Goal: Task Accomplishment & Management: Manage account settings

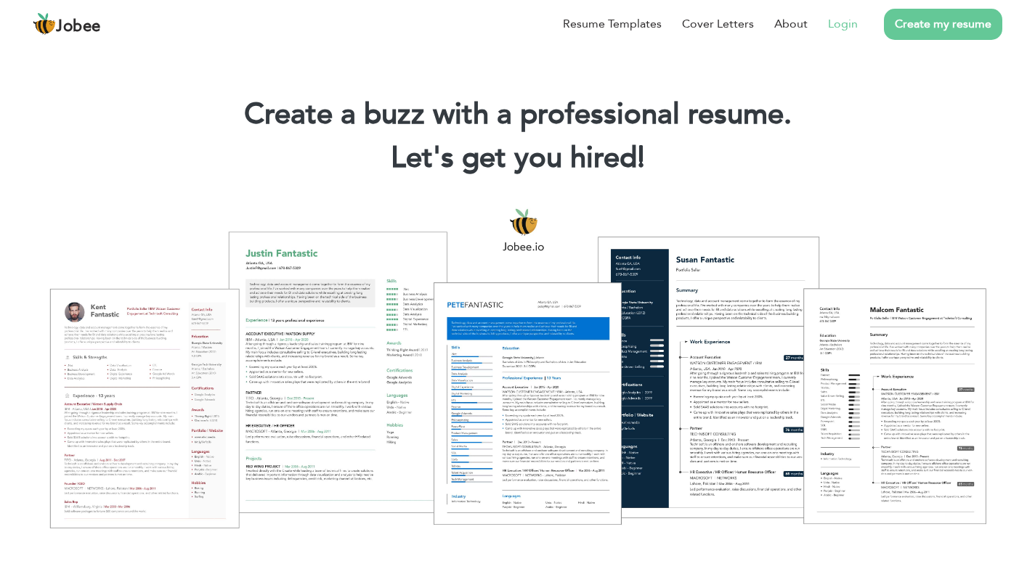
click at [852, 23] on link "Login" at bounding box center [843, 23] width 30 height 17
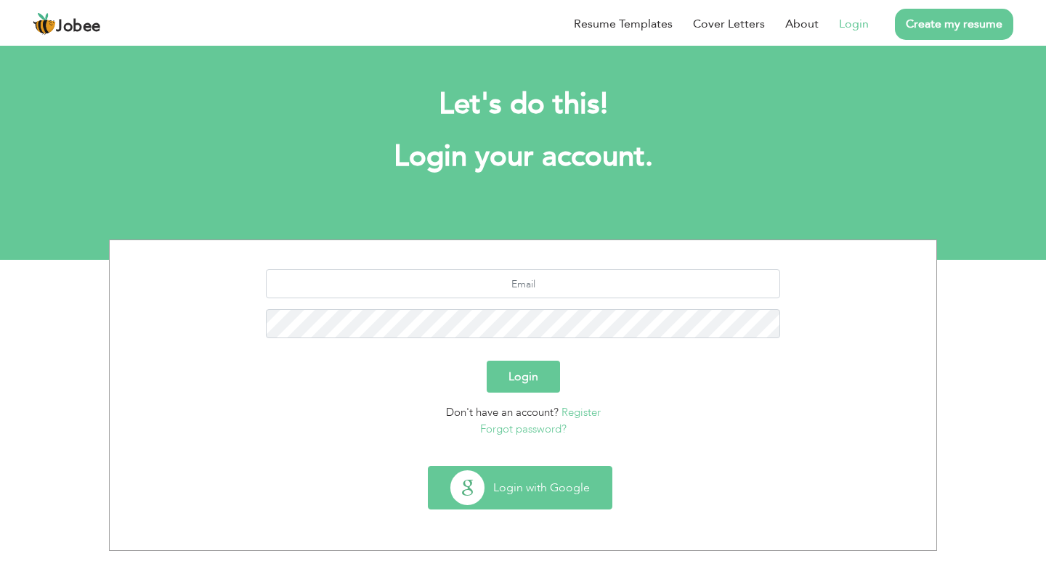
click at [576, 492] on button "Login with Google" at bounding box center [519, 488] width 183 height 42
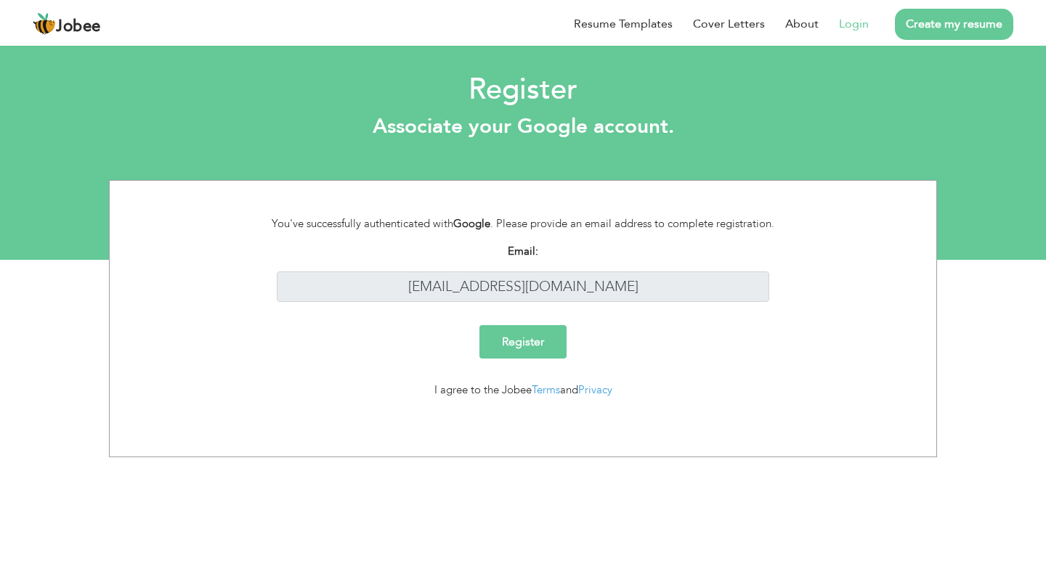
click at [862, 29] on link "Login" at bounding box center [854, 23] width 30 height 17
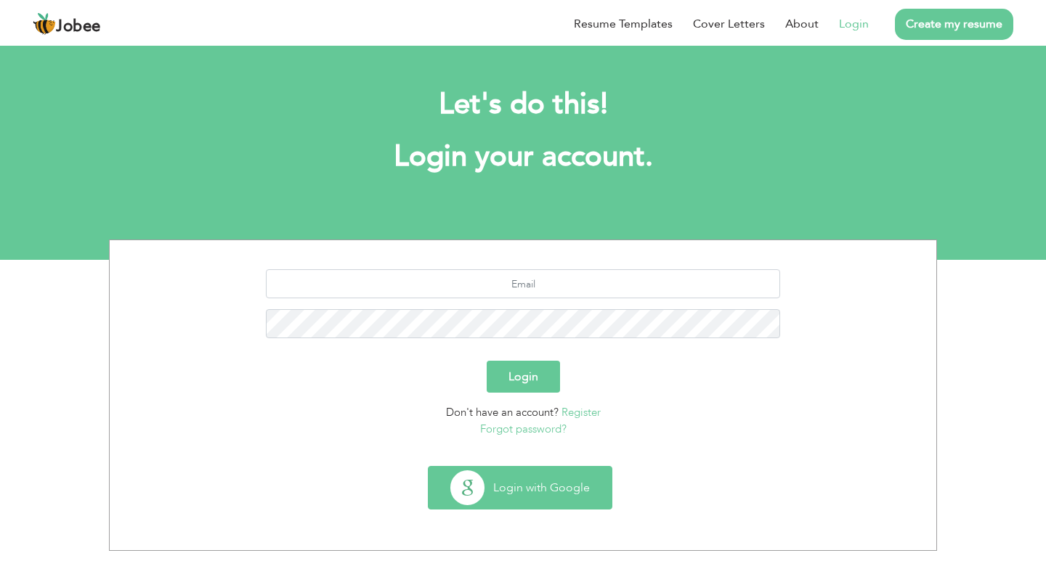
click at [537, 489] on button "Login with Google" at bounding box center [519, 488] width 183 height 42
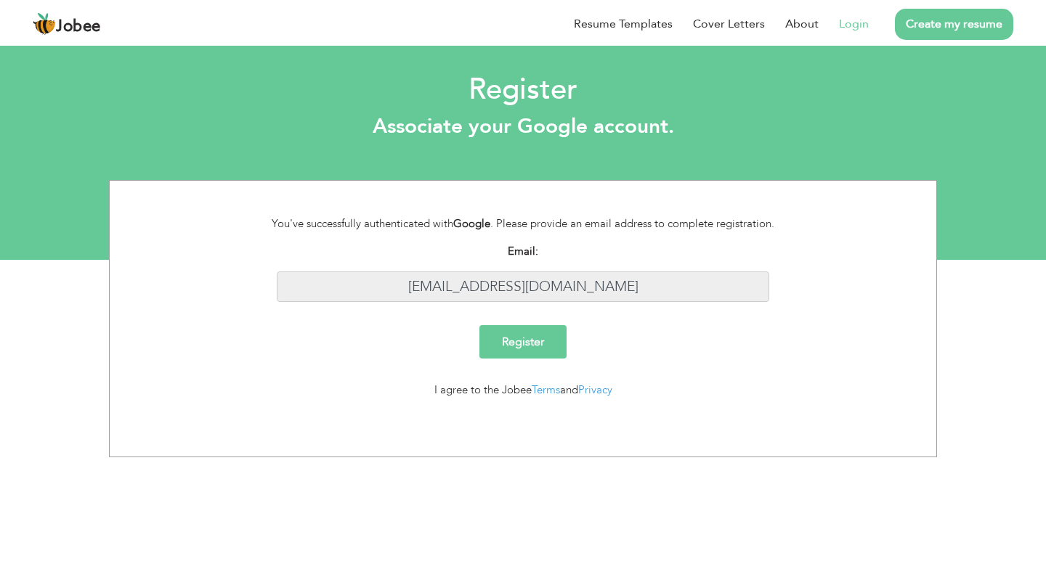
click at [526, 288] on input "[EMAIL_ADDRESS][DOMAIN_NAME]" at bounding box center [523, 287] width 493 height 31
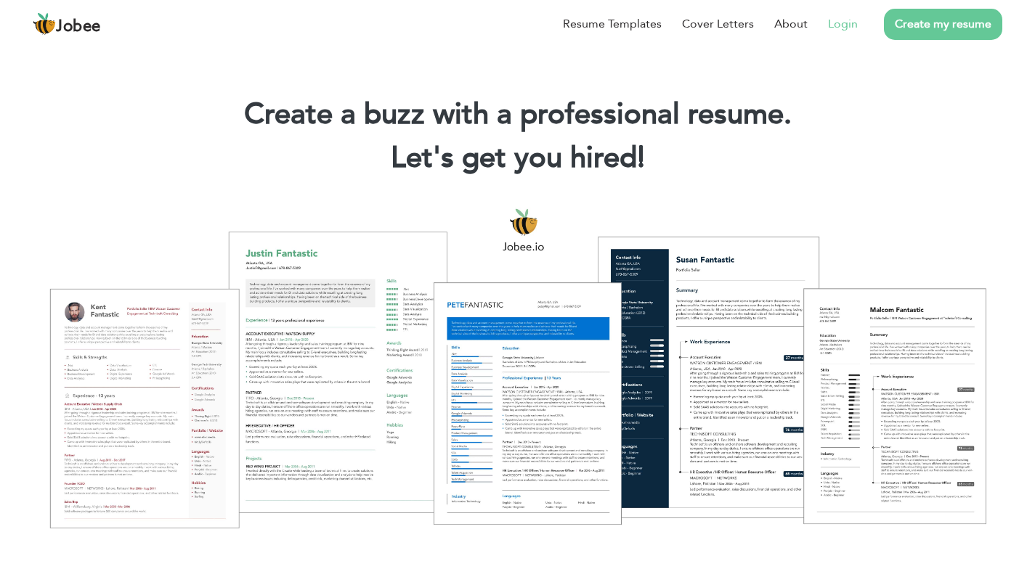
click at [858, 32] on link "Login" at bounding box center [843, 23] width 30 height 17
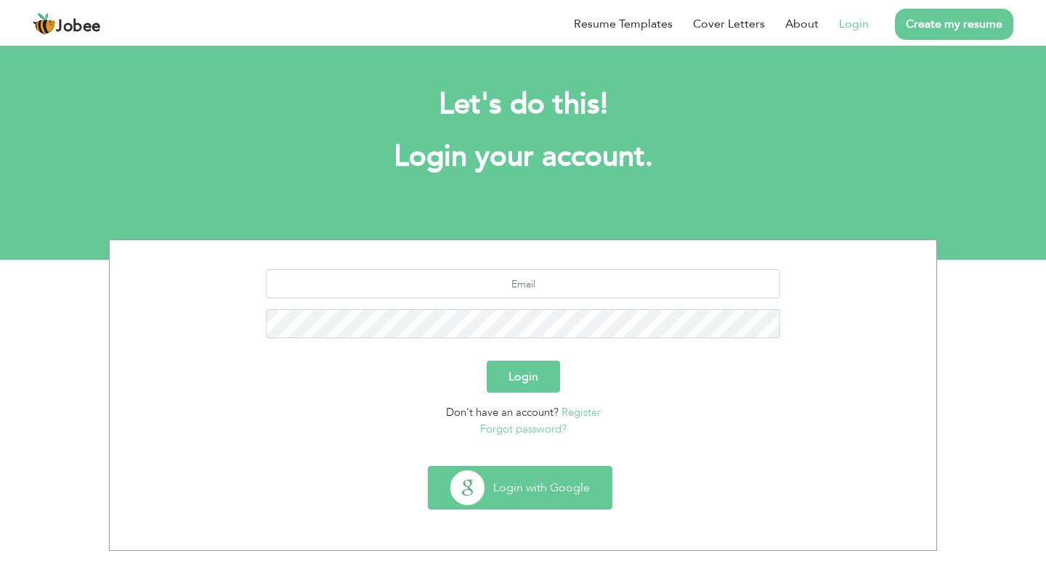
click at [561, 474] on button "Login with Google" at bounding box center [519, 488] width 183 height 42
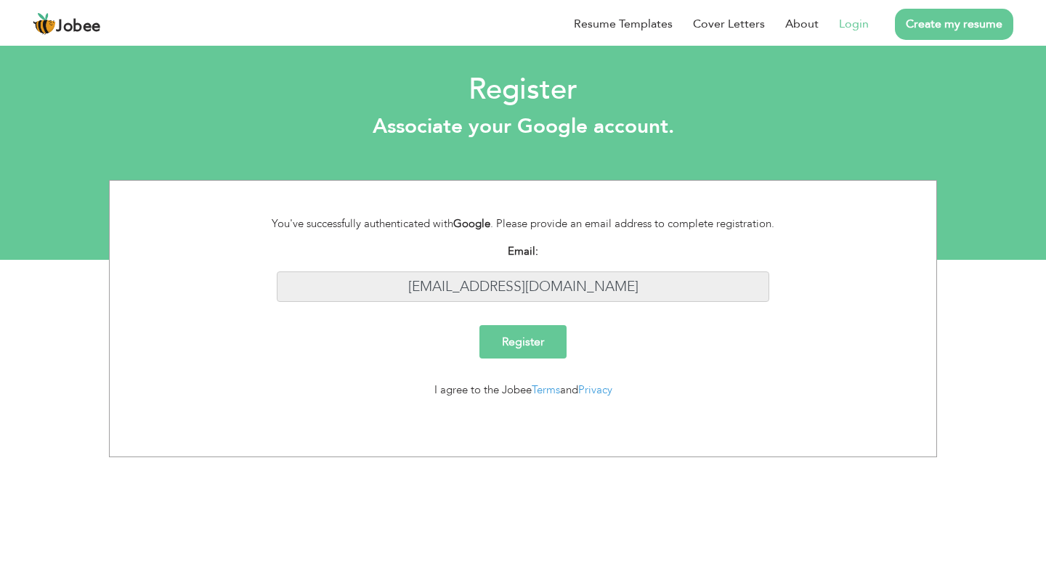
click at [641, 280] on input "[EMAIL_ADDRESS][DOMAIN_NAME]" at bounding box center [523, 287] width 493 height 31
click at [656, 314] on div "Email: nawasilu51912@gmail.com" at bounding box center [523, 278] width 805 height 70
click at [662, 353] on div "Register" at bounding box center [523, 341] width 537 height 33
click at [539, 341] on input "Register" at bounding box center [522, 341] width 87 height 33
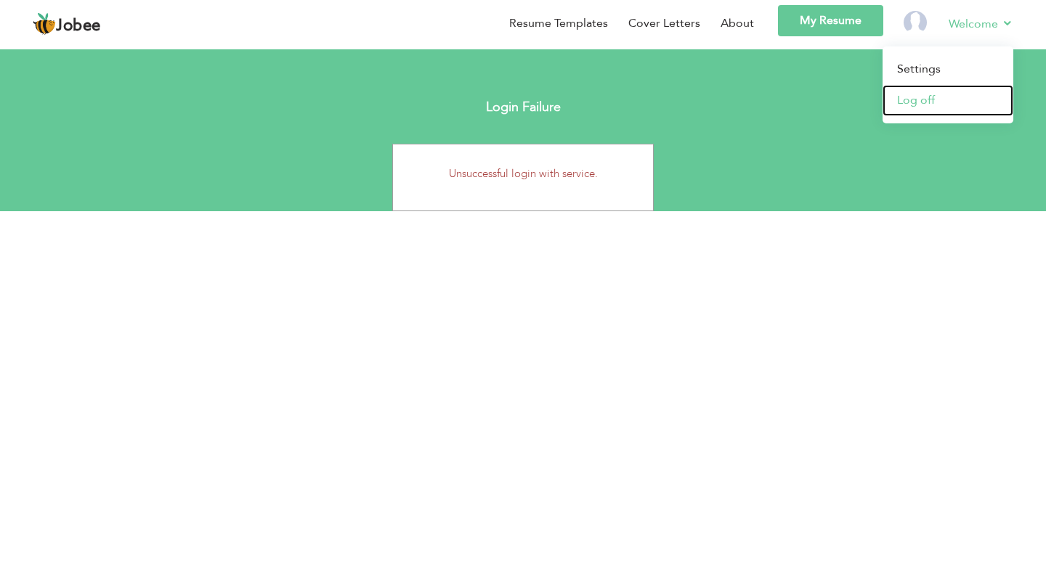
click at [910, 102] on link "Log off" at bounding box center [947, 100] width 131 height 31
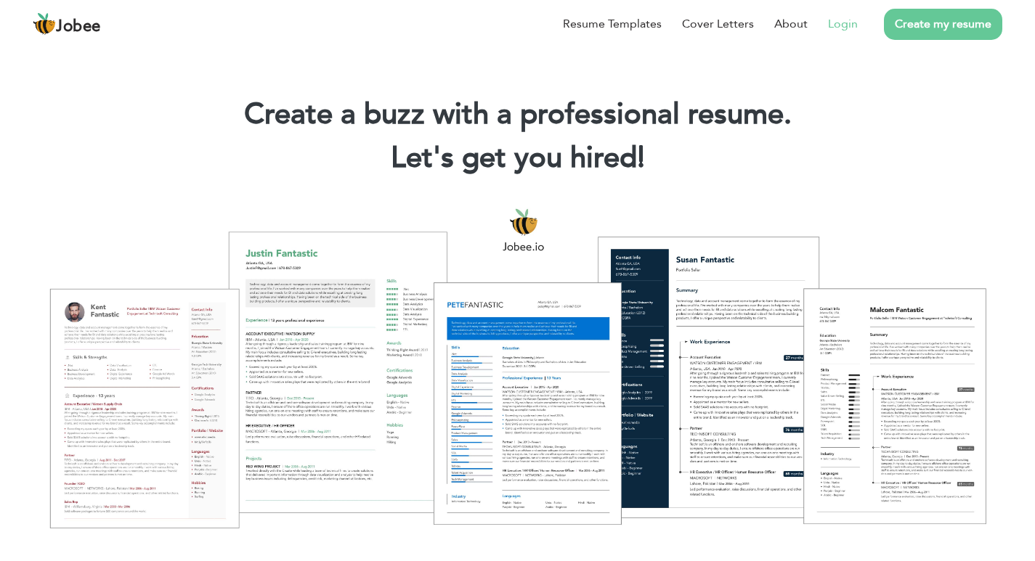
click at [851, 23] on link "Login" at bounding box center [843, 23] width 30 height 17
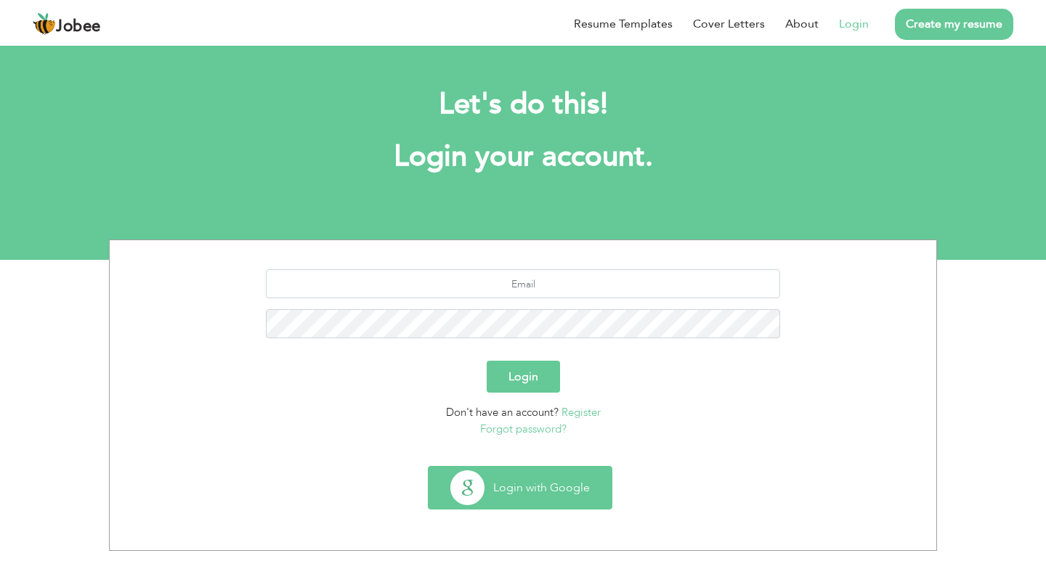
click at [547, 495] on button "Login with Google" at bounding box center [519, 488] width 183 height 42
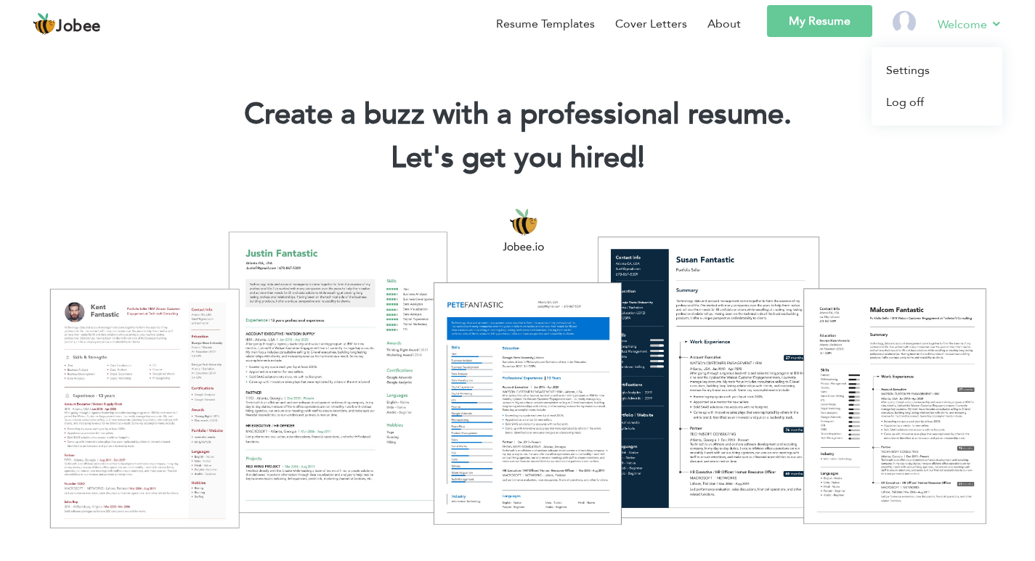
click at [953, 25] on link "Welcome" at bounding box center [970, 24] width 65 height 18
click at [916, 71] on link "Settings" at bounding box center [936, 70] width 131 height 32
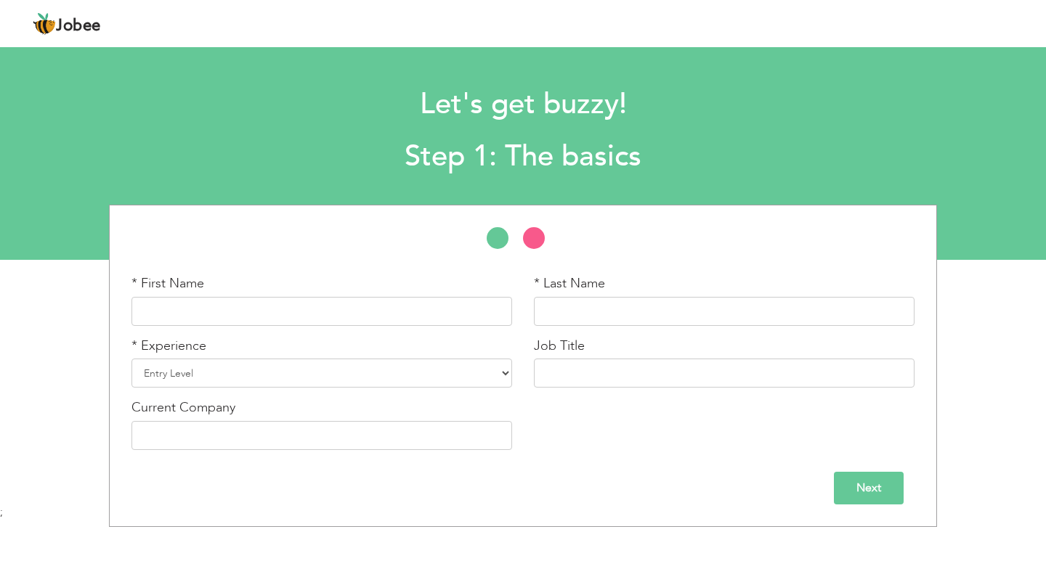
click at [45, 23] on img at bounding box center [44, 23] width 23 height 23
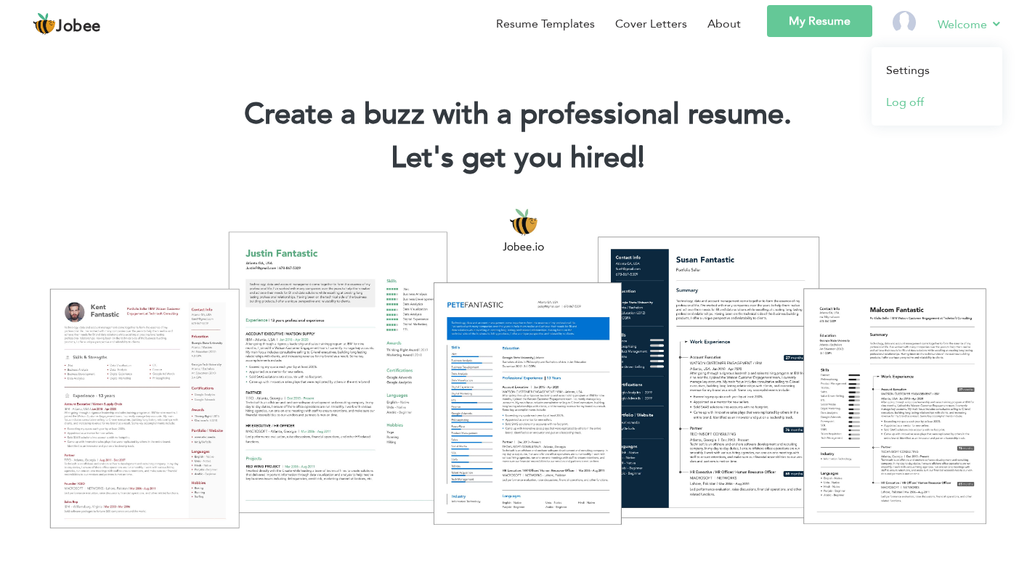
click at [894, 103] on link "Log off" at bounding box center [936, 102] width 131 height 32
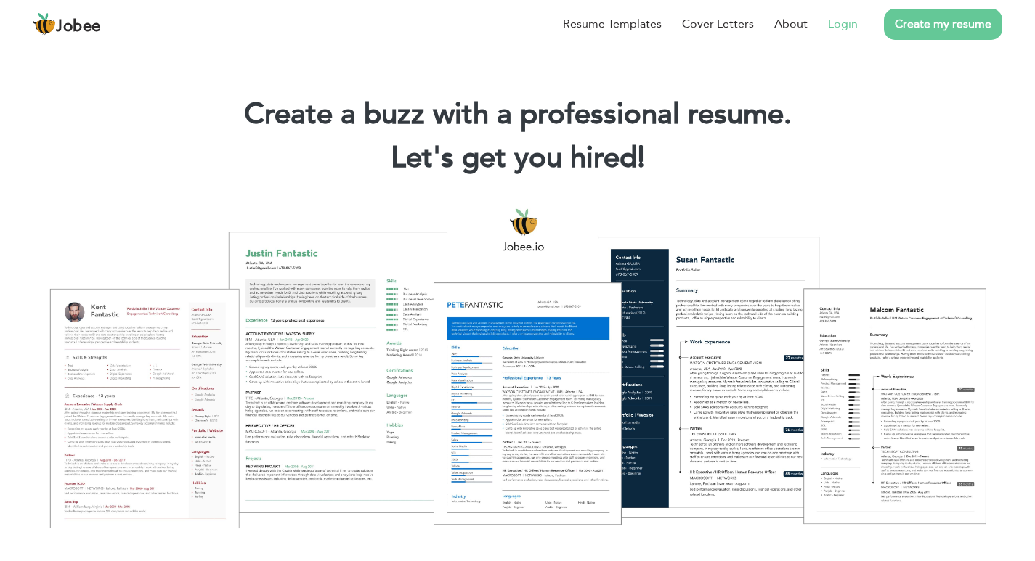
click at [853, 27] on link "Login" at bounding box center [843, 23] width 30 height 17
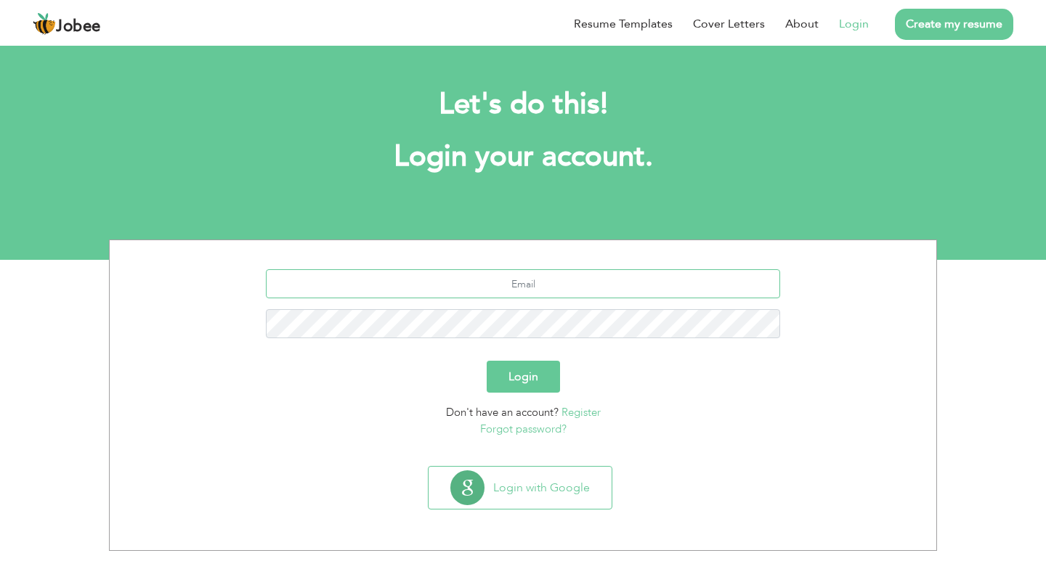
click at [556, 284] on input "text" at bounding box center [523, 283] width 515 height 29
click at [524, 282] on input "[EMAIL_ADDRESS][DOMAIN_NAME]" at bounding box center [523, 283] width 515 height 29
type input "[EMAIL_ADDRESS][DOMAIN_NAME]"
click at [725, 472] on div "Login with Google" at bounding box center [523, 493] width 812 height 55
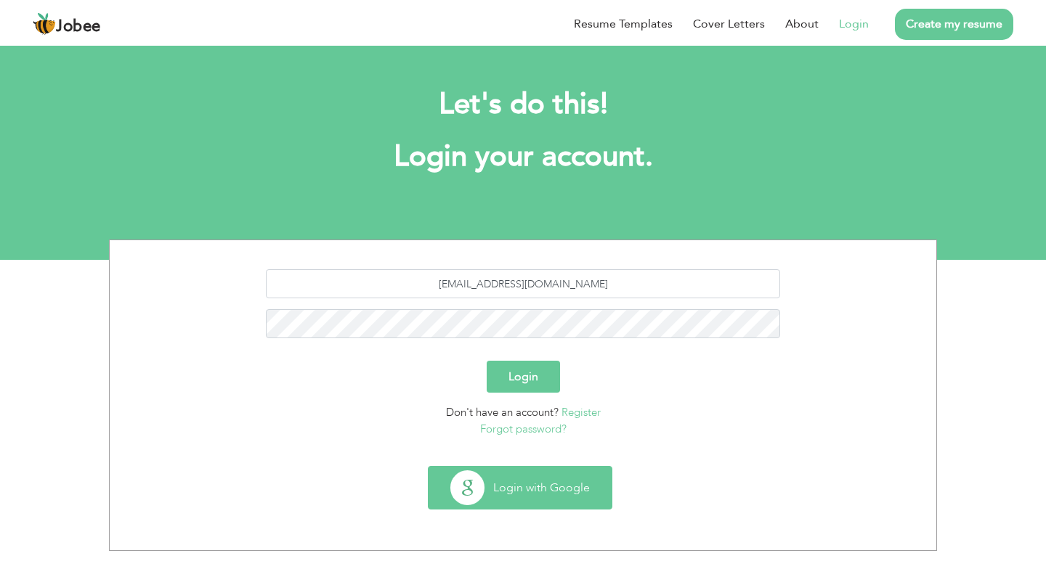
click at [574, 489] on button "Login with Google" at bounding box center [519, 488] width 183 height 42
